Goal: Information Seeking & Learning: Learn about a topic

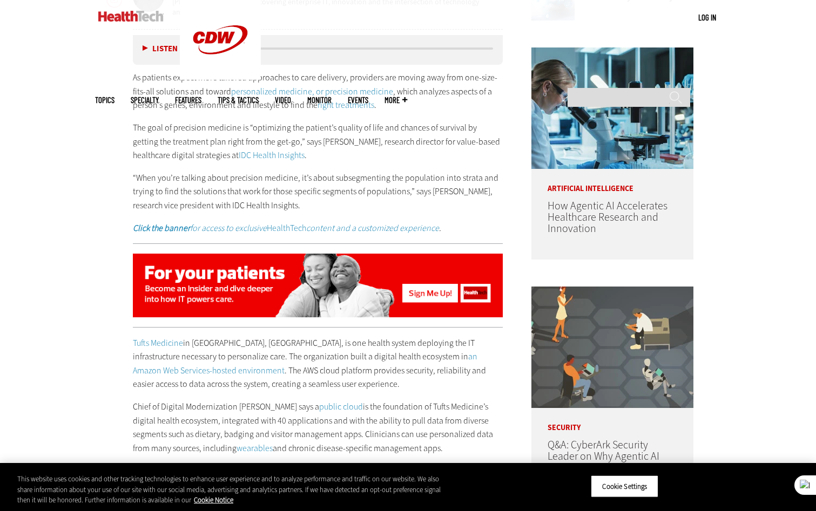
scroll to position [540, 0]
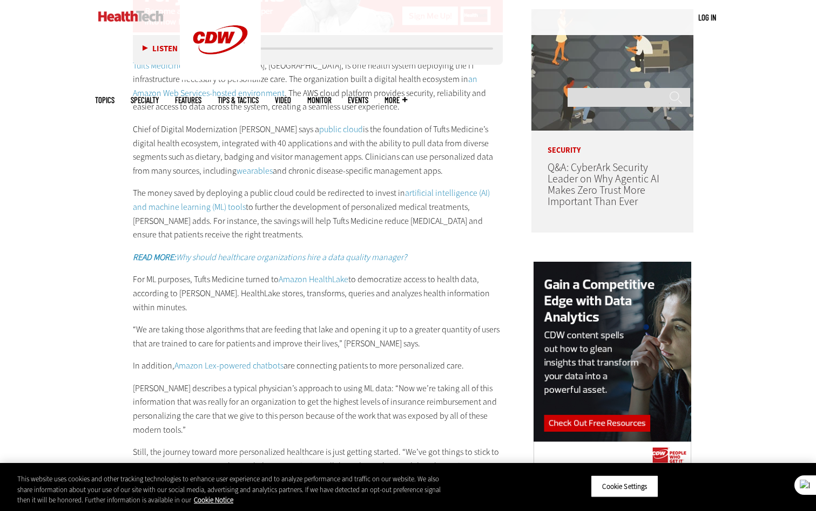
scroll to position [918, 0]
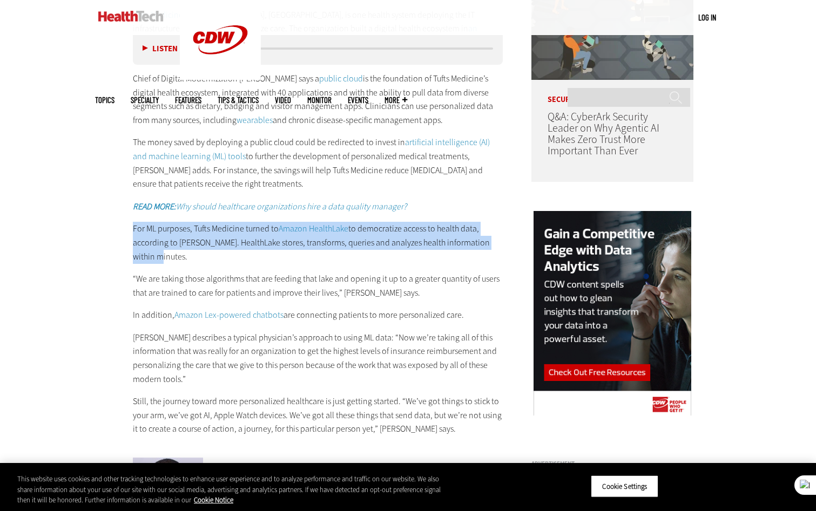
drag, startPoint x: 134, startPoint y: 230, endPoint x: 171, endPoint y: 255, distance: 44.6
click at [171, 255] on p "For ML purposes, Tufts Medicine turned to Amazon HealthLake to democratize acce…" at bounding box center [318, 243] width 370 height 42
drag, startPoint x: 171, startPoint y: 255, endPoint x: 159, endPoint y: 234, distance: 24.4
copy p "For ML purposes, Tufts Medicine turned to Amazon HealthLake to democratize acce…"
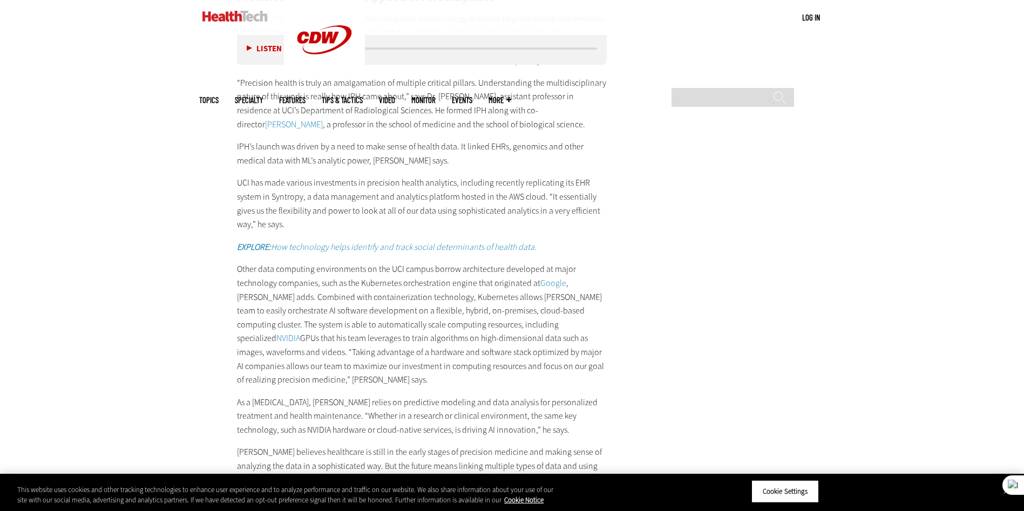
scroll to position [2124, 0]
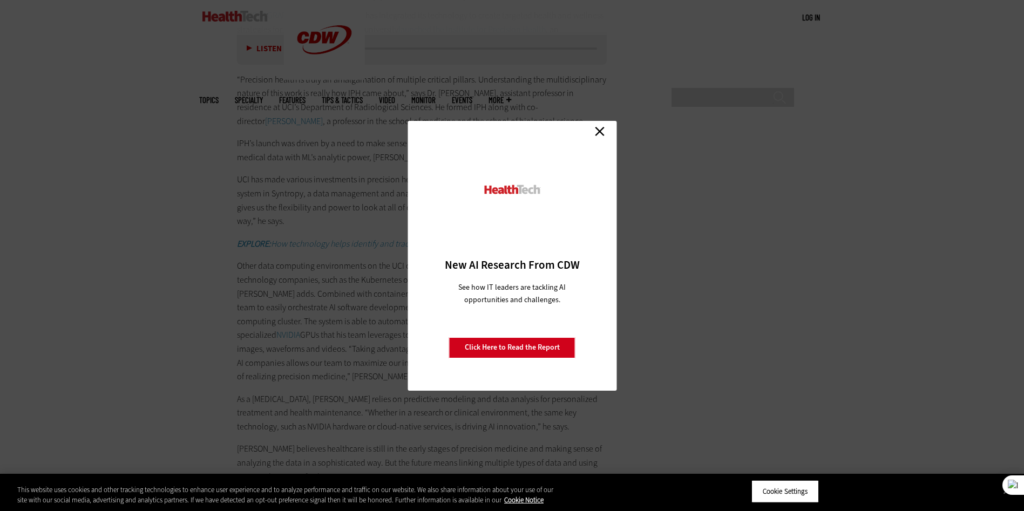
click at [605, 132] on link "Close" at bounding box center [600, 132] width 16 height 16
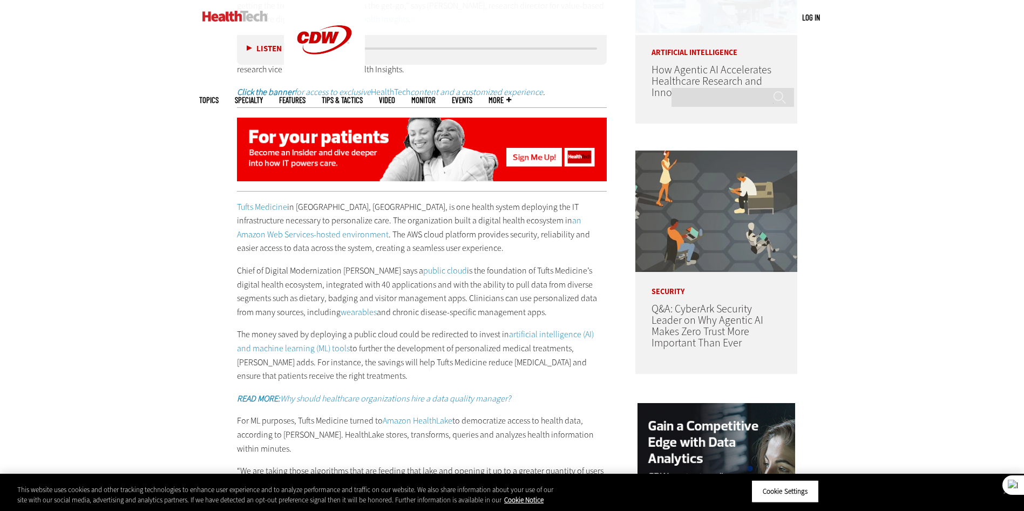
scroll to position [828, 0]
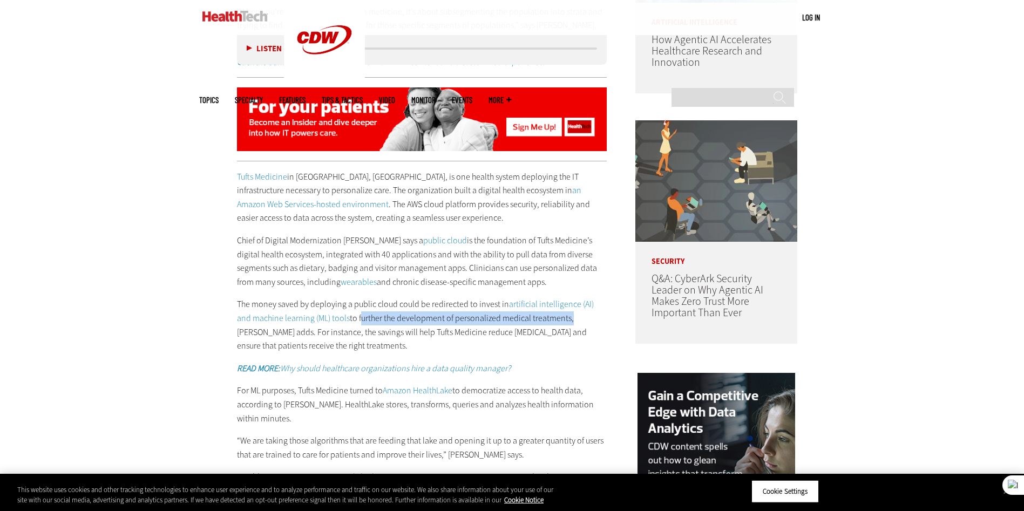
drag, startPoint x: 343, startPoint y: 320, endPoint x: 554, endPoint y: 322, distance: 210.6
click at [554, 322] on p "The money saved by deploying a public cloud could be redirected to invest in ar…" at bounding box center [422, 325] width 370 height 55
drag, startPoint x: 554, startPoint y: 322, endPoint x: 522, endPoint y: 314, distance: 33.5
copy p "further the development of personalized medical treatments"
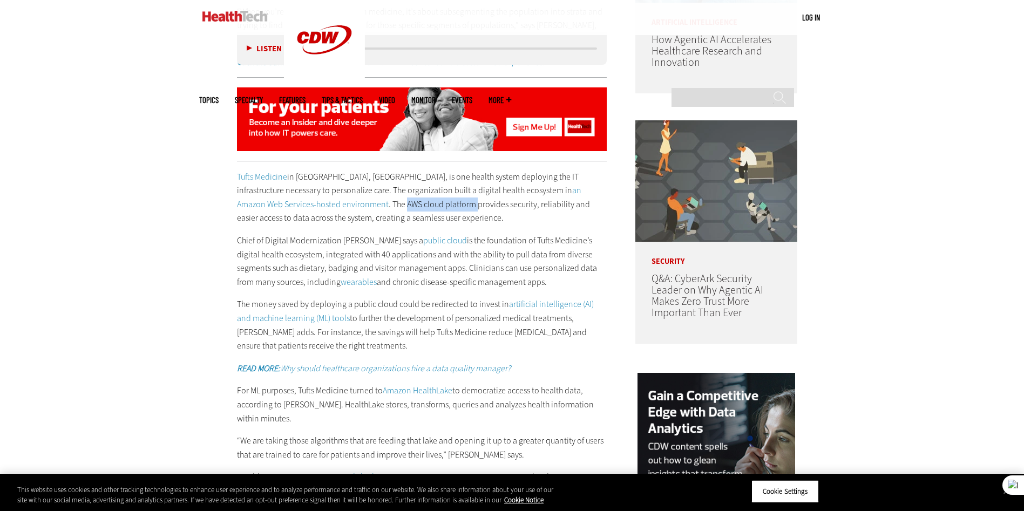
drag, startPoint x: 302, startPoint y: 203, endPoint x: 371, endPoint y: 207, distance: 69.3
click at [371, 207] on p "Tufts Medicine in Burlington, Mass., is one health system deploying the IT infr…" at bounding box center [422, 197] width 370 height 55
copy p "AWS cloud platform"
drag, startPoint x: 484, startPoint y: 204, endPoint x: 261, endPoint y: 213, distance: 222.7
click at [261, 213] on p "Tufts Medicine in Burlington, Mass., is one health system deploying the IT infr…" at bounding box center [422, 197] width 370 height 55
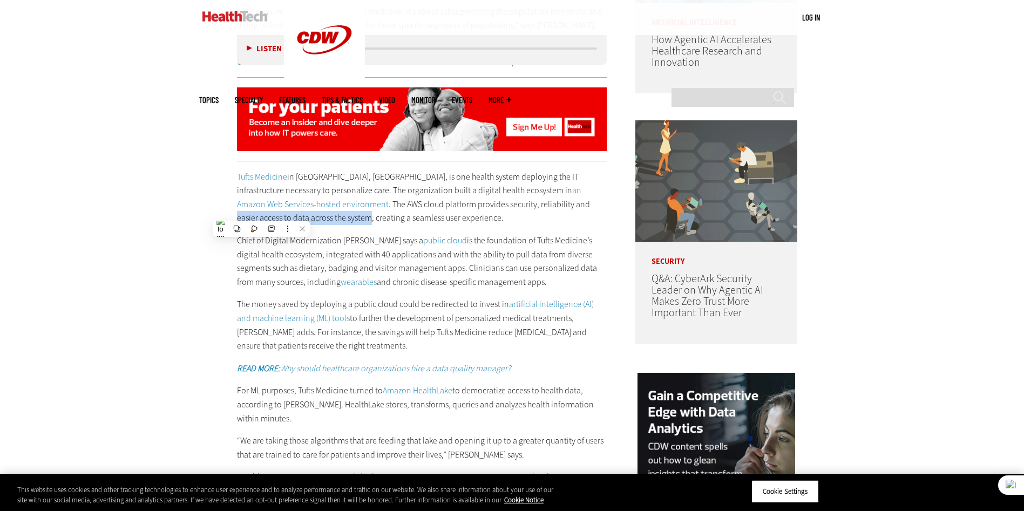
drag, startPoint x: 261, startPoint y: 213, endPoint x: 253, endPoint y: 215, distance: 8.5
copy p "easier access to data across the system"
click at [499, 206] on p "Tufts Medicine in Burlington, Mass., is one health system deploying the IT infr…" at bounding box center [422, 197] width 370 height 55
drag, startPoint x: 485, startPoint y: 205, endPoint x: 486, endPoint y: 214, distance: 8.7
click at [486, 214] on p "Tufts Medicine in Burlington, Mass., is one health system deploying the IT infr…" at bounding box center [422, 197] width 370 height 55
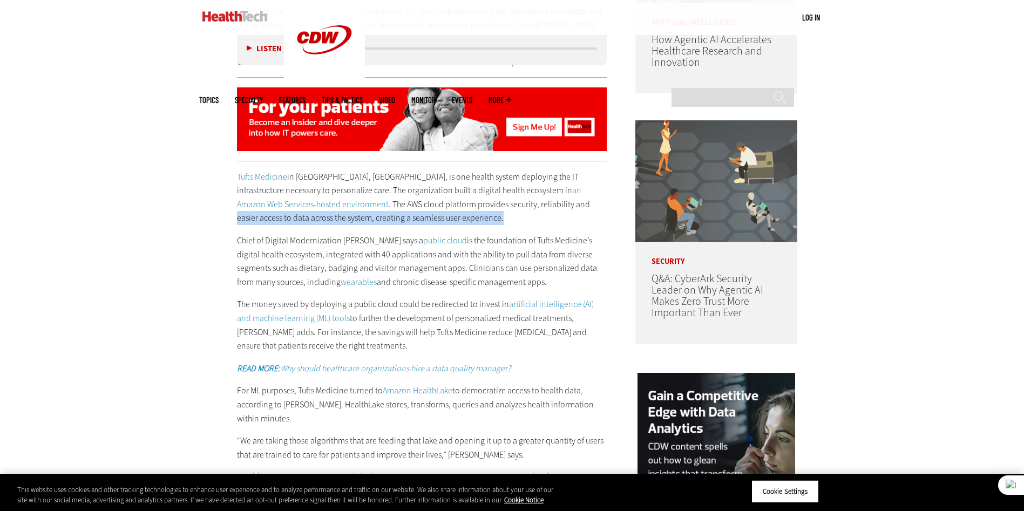
copy p "easier access to data across the system, creating a seamless user experience."
